Goal: Information Seeking & Learning: Learn about a topic

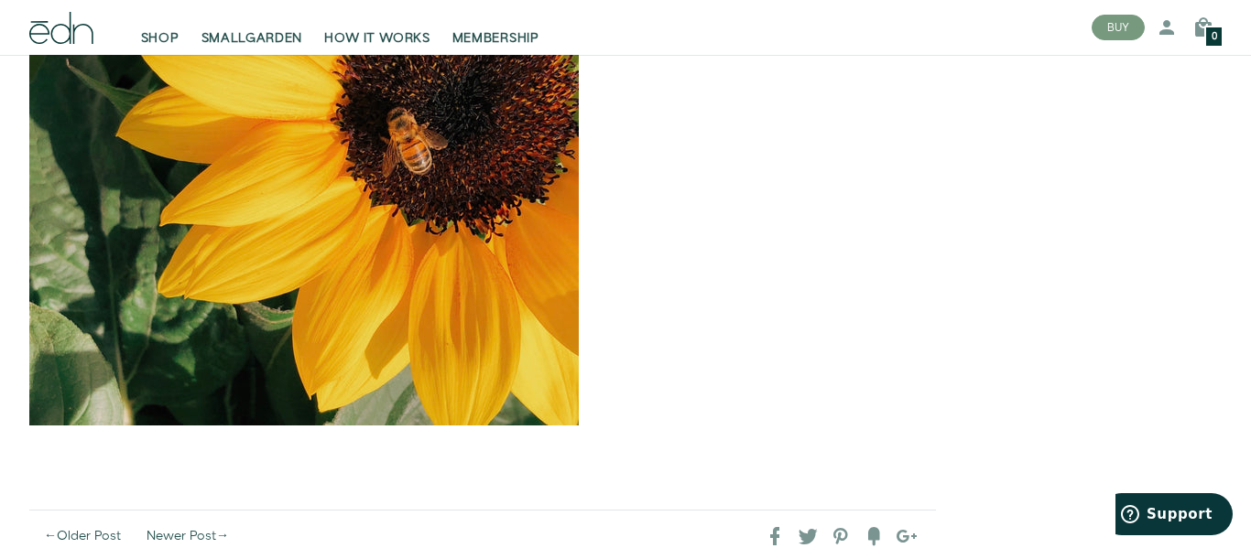
scroll to position [4889, 0]
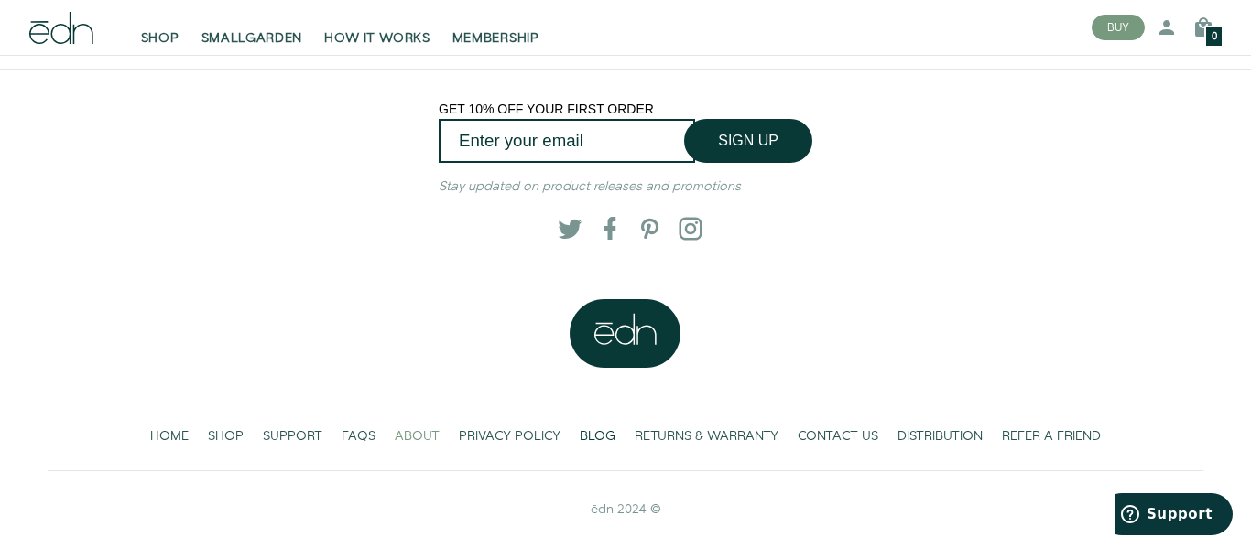
click at [417, 428] on span "ABOUT" at bounding box center [417, 437] width 45 height 18
